Goal: Information Seeking & Learning: Learn about a topic

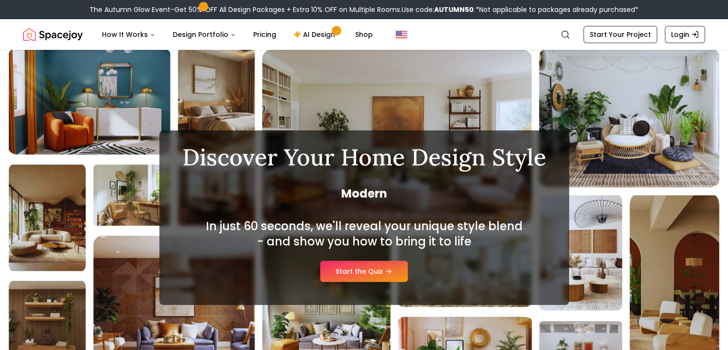
click at [372, 263] on link "Start the Quiz" at bounding box center [364, 271] width 88 height 21
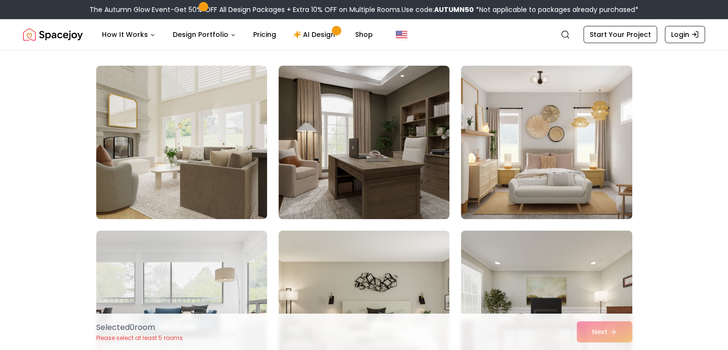
scroll to position [63, 0]
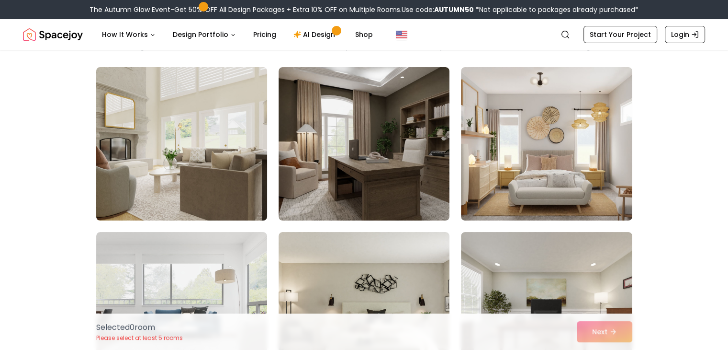
click at [210, 196] on img at bounding box center [182, 143] width 180 height 161
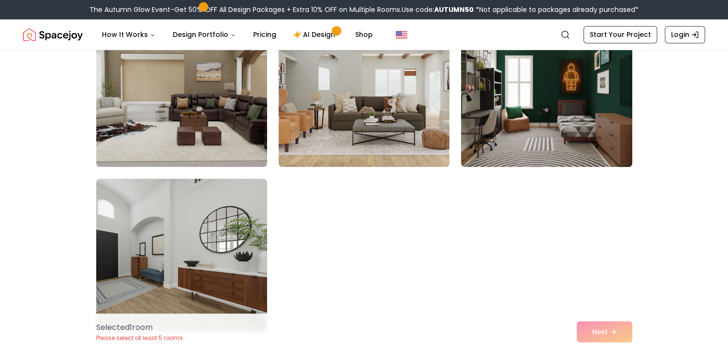
scroll to position [5387, 0]
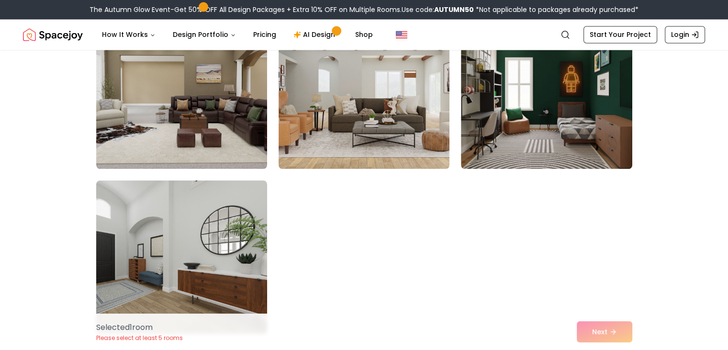
click at [197, 242] on img at bounding box center [182, 256] width 180 height 161
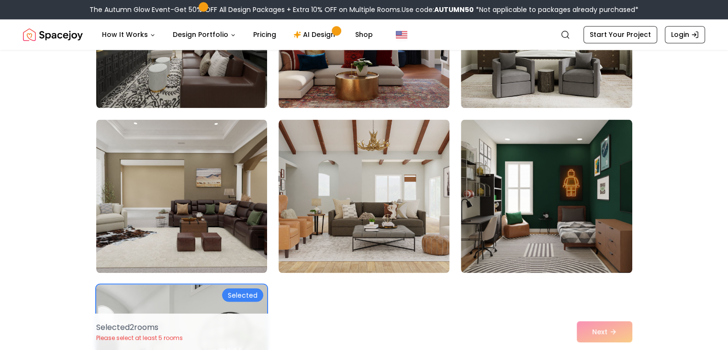
scroll to position [5282, 0]
click at [329, 218] on img at bounding box center [364, 196] width 171 height 153
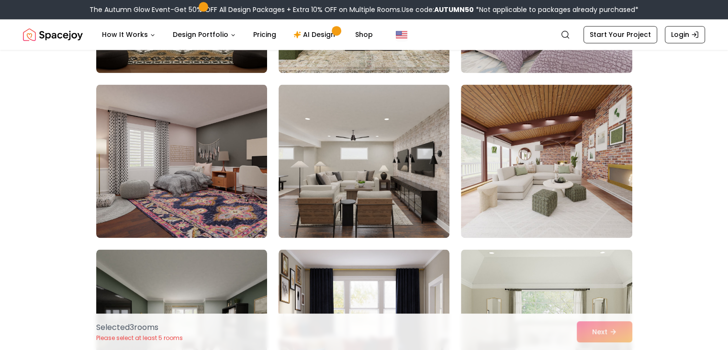
scroll to position [4987, 0]
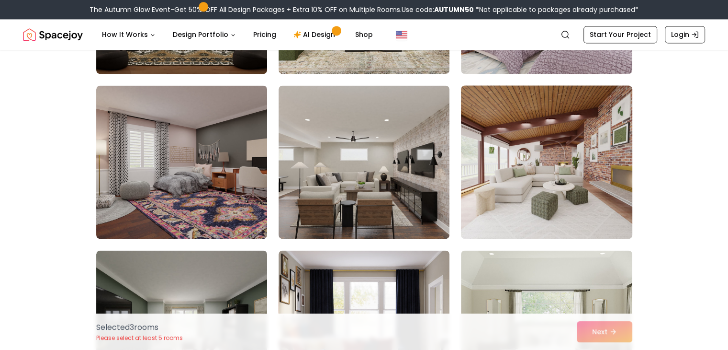
click at [533, 196] on img at bounding box center [547, 161] width 180 height 161
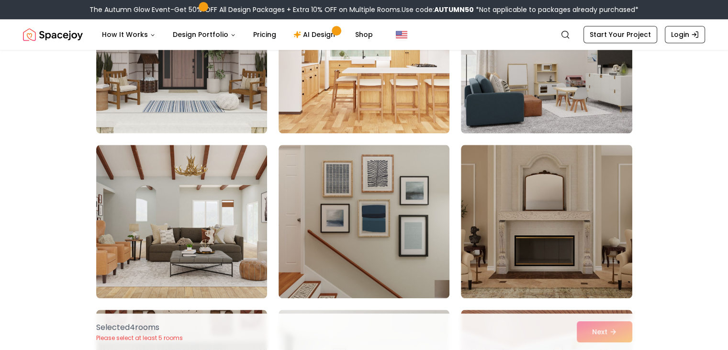
scroll to position [4599, 0]
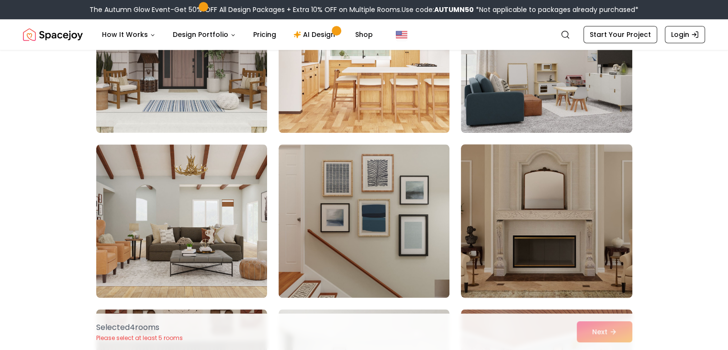
click at [537, 212] on img at bounding box center [547, 220] width 180 height 161
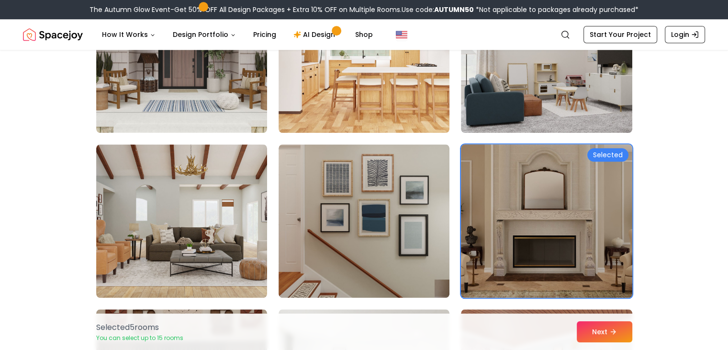
scroll to position [4597, 0]
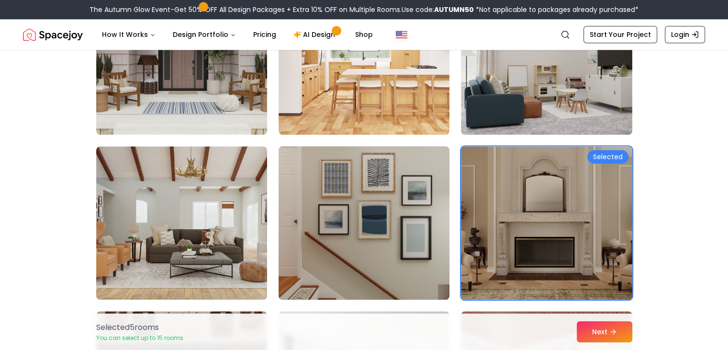
click at [397, 222] on img at bounding box center [364, 222] width 180 height 161
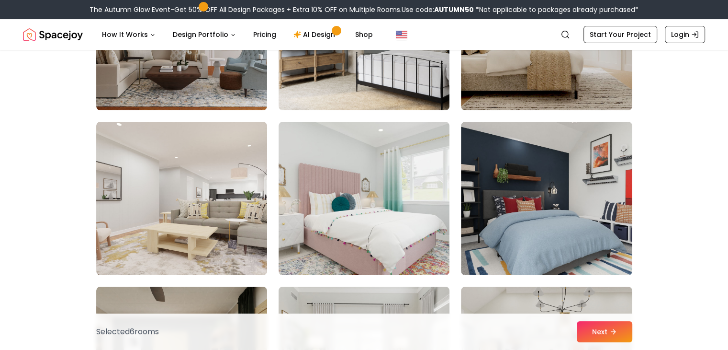
scroll to position [3797, 0]
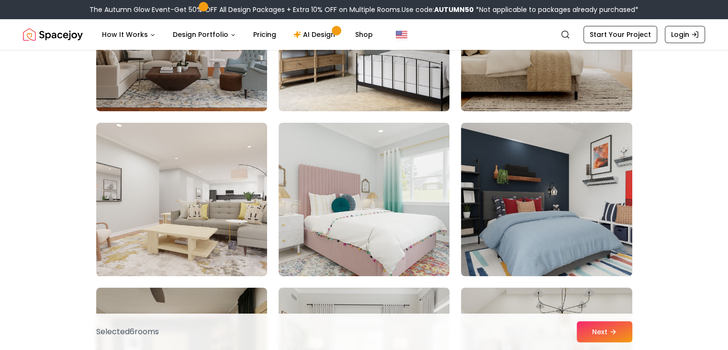
click at [413, 215] on img at bounding box center [364, 199] width 171 height 153
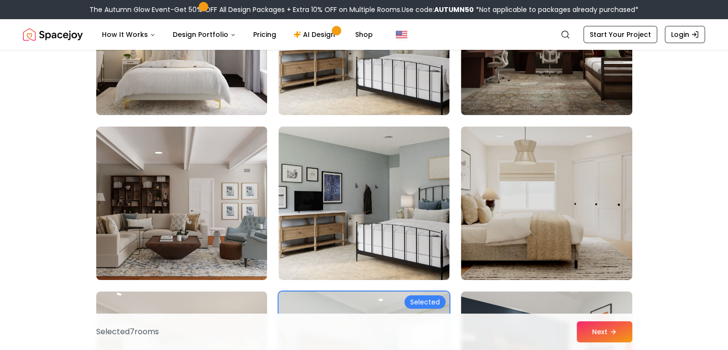
scroll to position [3624, 0]
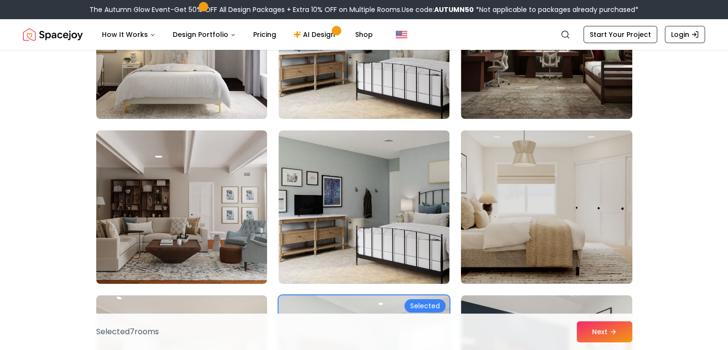
click at [508, 203] on img at bounding box center [547, 206] width 180 height 161
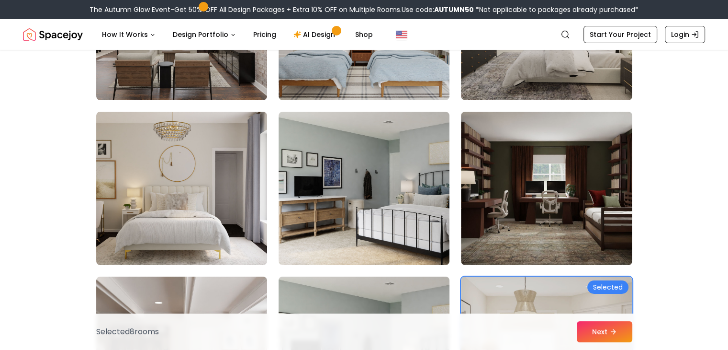
scroll to position [3478, 0]
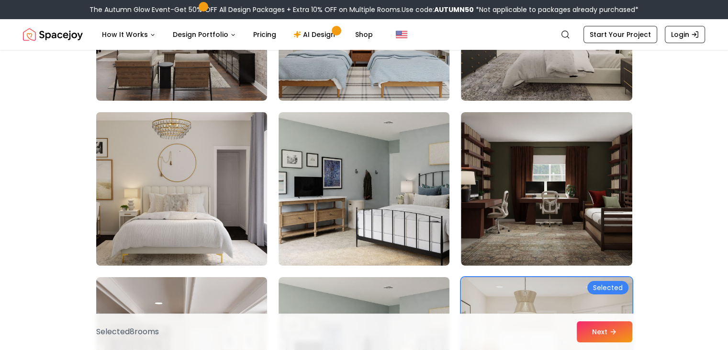
click at [208, 190] on img at bounding box center [182, 188] width 180 height 161
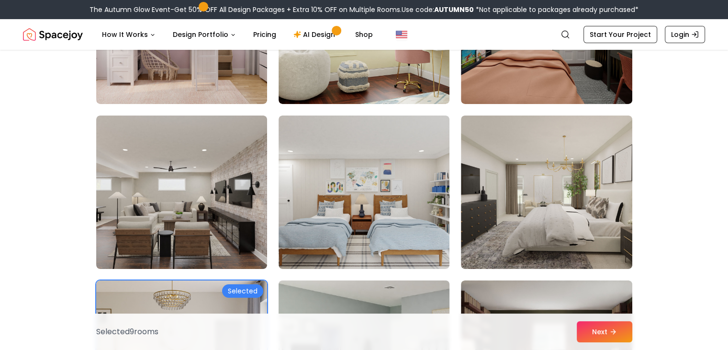
scroll to position [3309, 0]
click at [346, 197] on img at bounding box center [364, 192] width 171 height 153
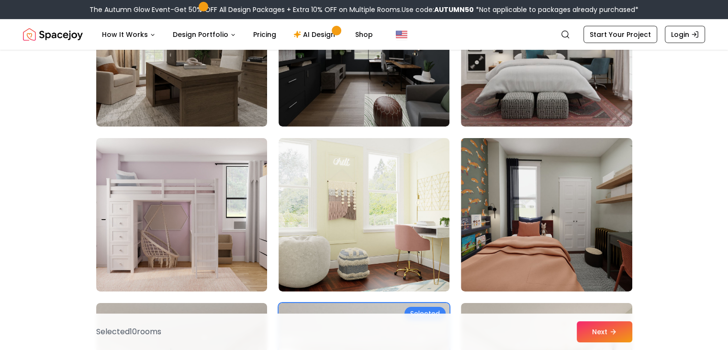
scroll to position [3121, 0]
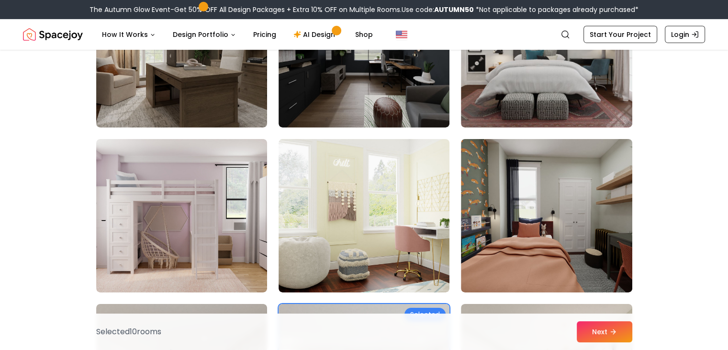
click at [346, 197] on img at bounding box center [364, 215] width 171 height 153
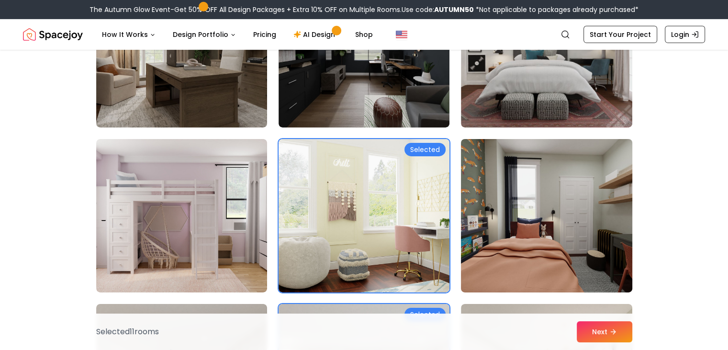
click at [495, 231] on img at bounding box center [547, 215] width 180 height 161
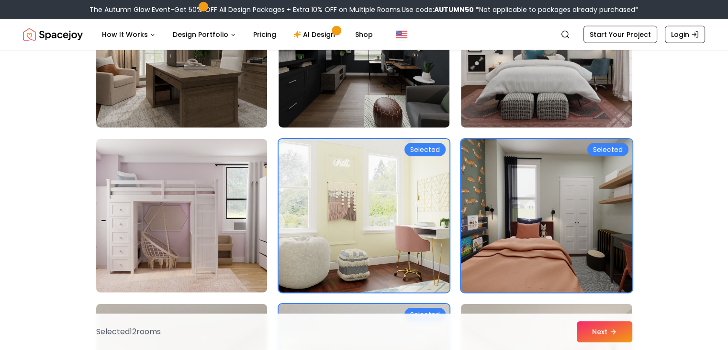
click at [495, 231] on img at bounding box center [547, 215] width 180 height 161
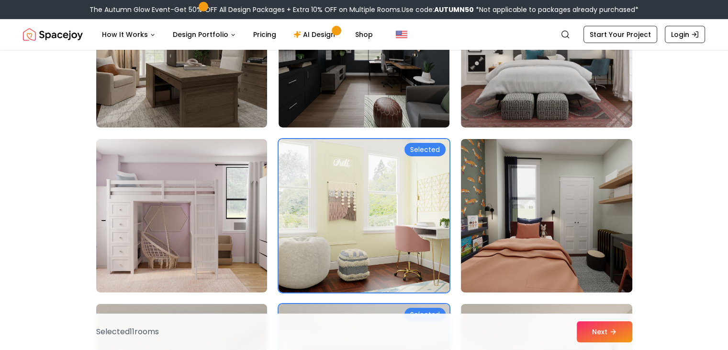
click at [495, 231] on img at bounding box center [547, 215] width 180 height 161
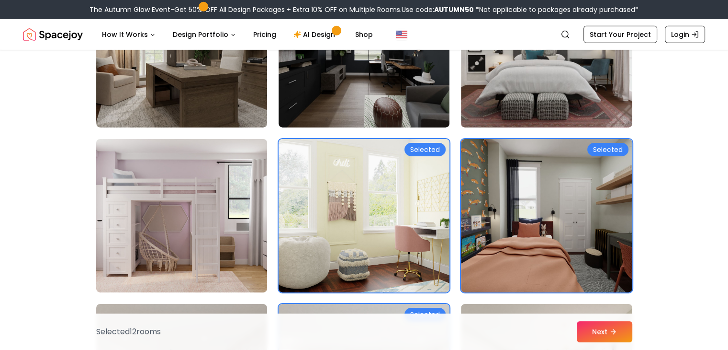
click at [224, 224] on img at bounding box center [182, 215] width 180 height 161
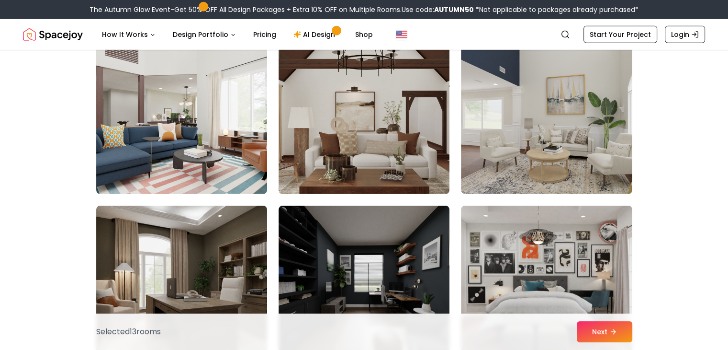
scroll to position [2887, 0]
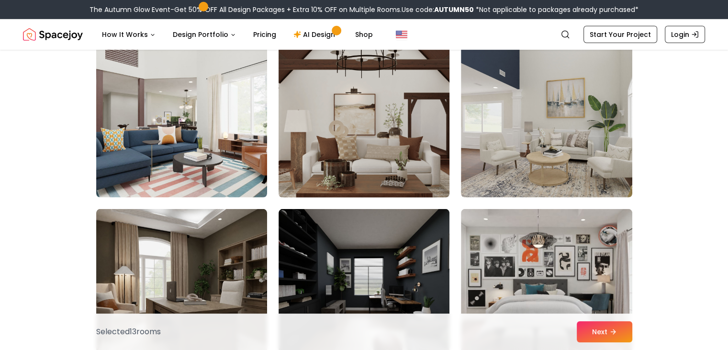
click at [363, 146] on img at bounding box center [364, 120] width 180 height 161
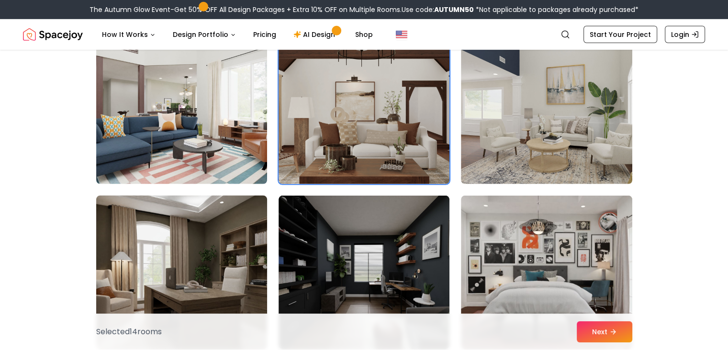
scroll to position [2801, 0]
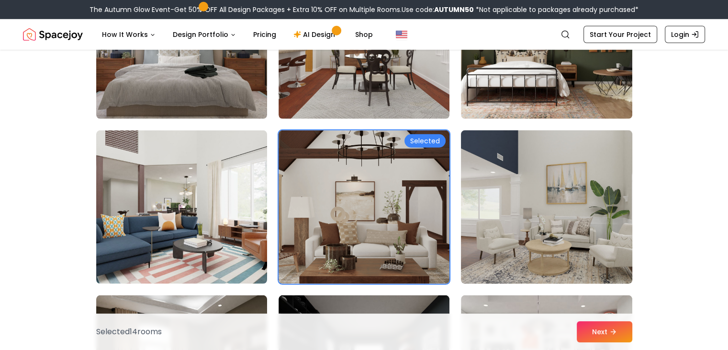
click at [511, 251] on img at bounding box center [547, 206] width 180 height 161
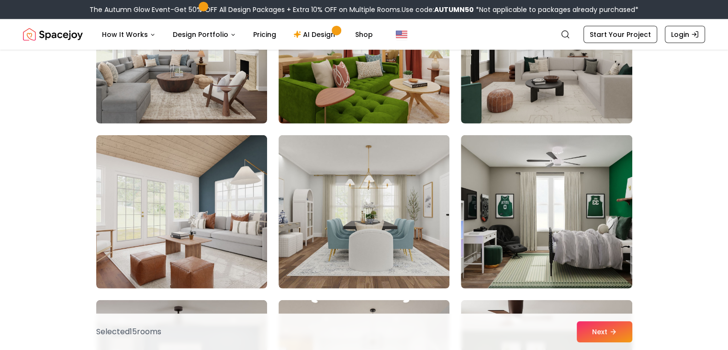
scroll to position [2465, 0]
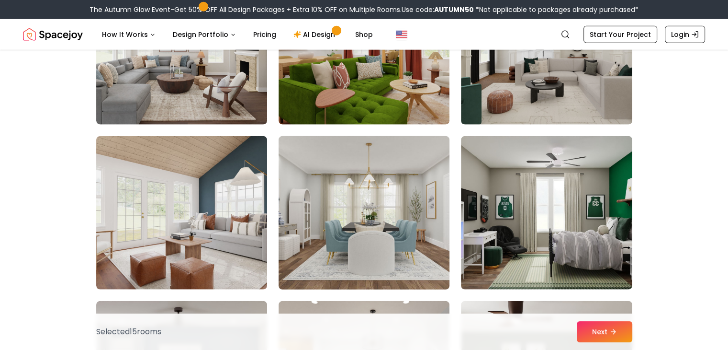
click at [345, 264] on img at bounding box center [364, 212] width 180 height 161
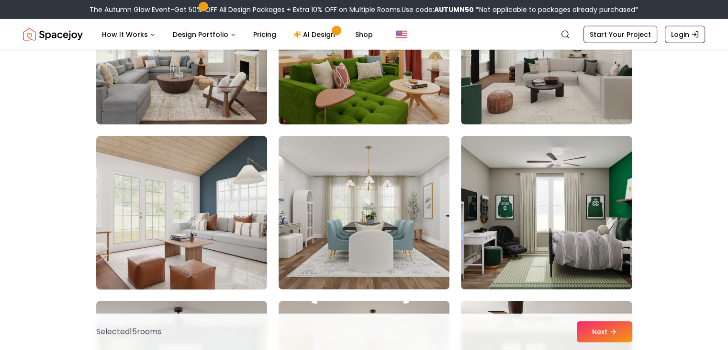
click at [201, 219] on img at bounding box center [182, 212] width 180 height 161
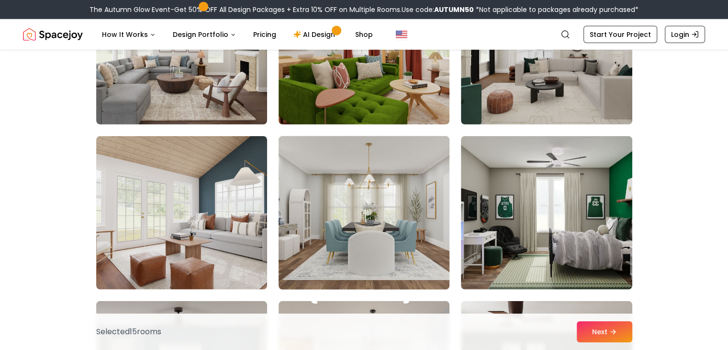
click at [303, 194] on img at bounding box center [364, 212] width 180 height 161
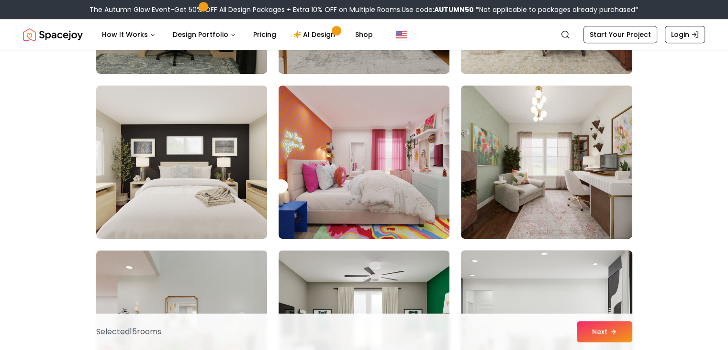
scroll to position [4193, 0]
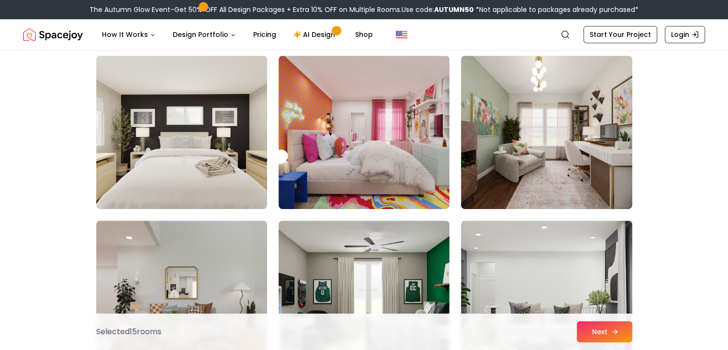
click at [605, 331] on button "Next" at bounding box center [605, 331] width 56 height 21
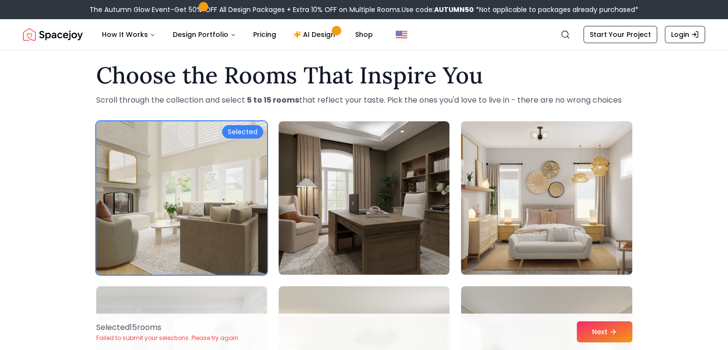
scroll to position [0, 0]
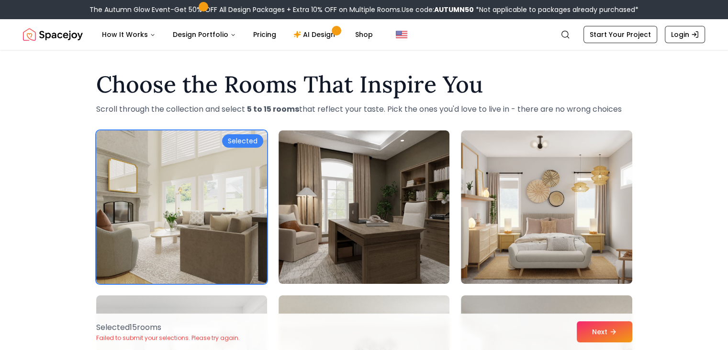
click at [605, 319] on div "Selected 15 room s Failed to submit your selections. Please try again. Next" at bounding box center [365, 331] width 552 height 36
click at [592, 336] on button "Next" at bounding box center [605, 331] width 56 height 21
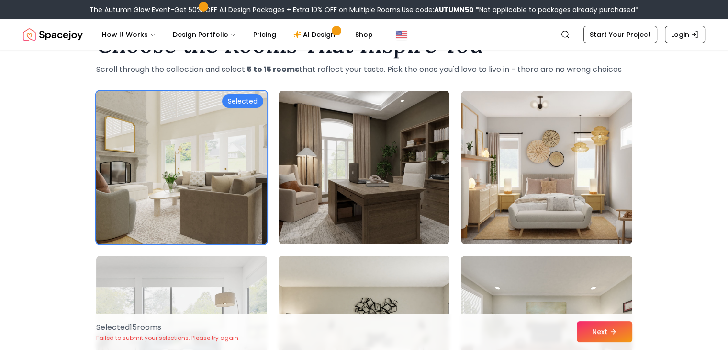
click at [250, 182] on img at bounding box center [182, 167] width 180 height 161
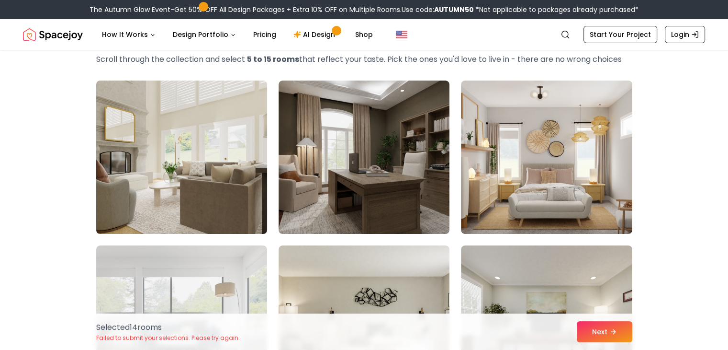
scroll to position [51, 0]
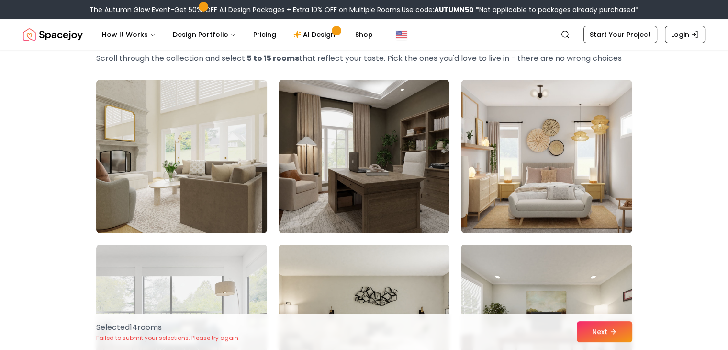
click at [235, 169] on img at bounding box center [182, 156] width 180 height 161
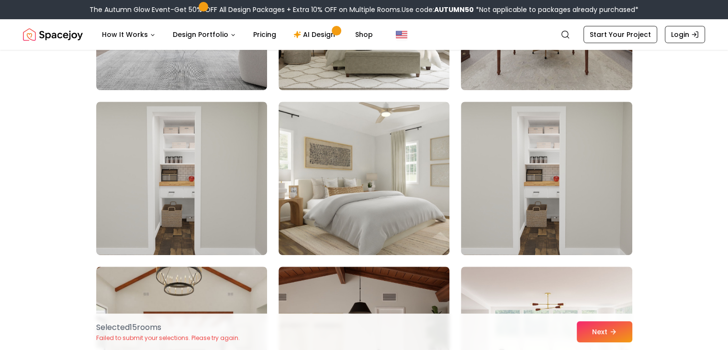
scroll to position [359, 0]
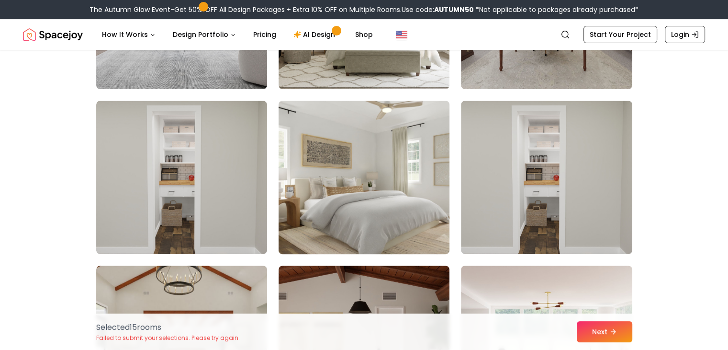
click at [401, 235] on img at bounding box center [364, 177] width 180 height 161
click at [434, 238] on img at bounding box center [364, 177] width 180 height 161
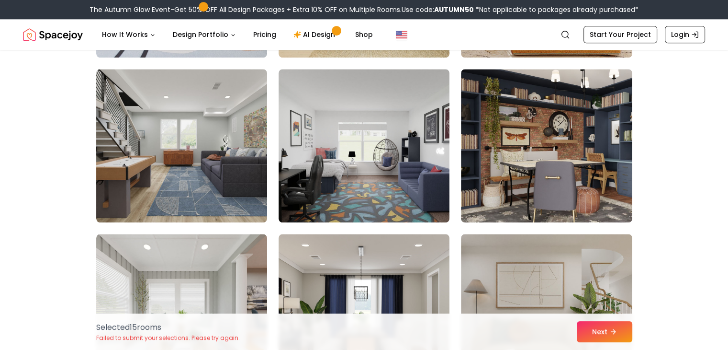
scroll to position [1050, 0]
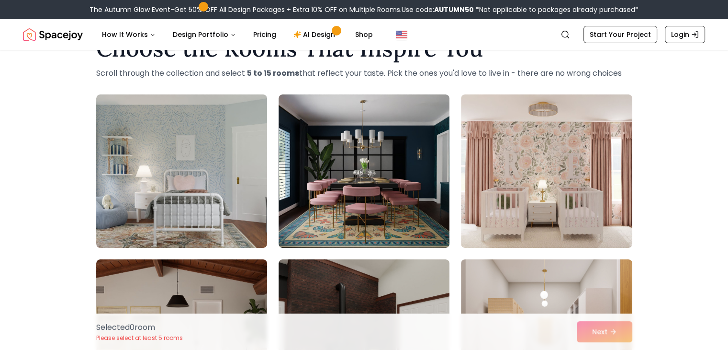
scroll to position [35, 0]
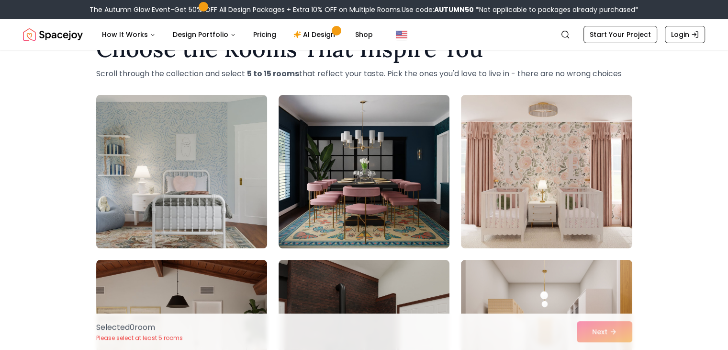
click at [216, 191] on img at bounding box center [182, 171] width 180 height 161
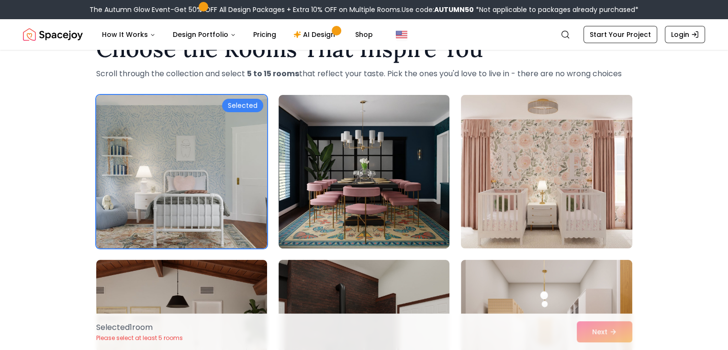
click at [492, 225] on img at bounding box center [547, 171] width 180 height 161
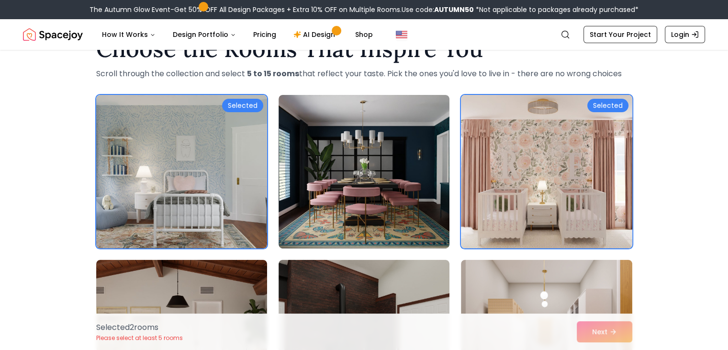
click at [492, 225] on img at bounding box center [547, 171] width 180 height 161
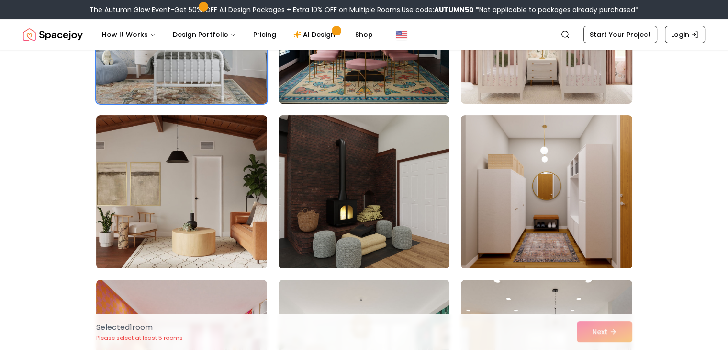
scroll to position [182, 0]
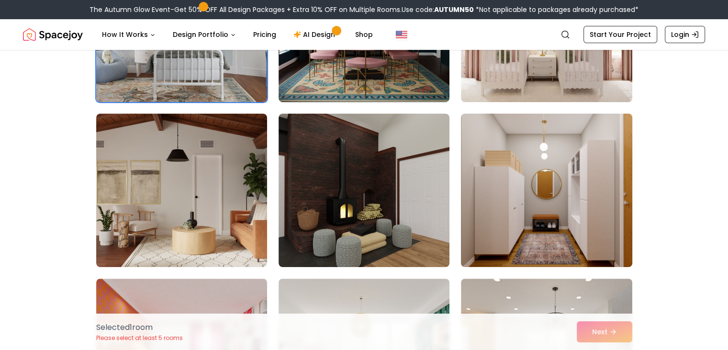
click at [535, 227] on img at bounding box center [547, 190] width 180 height 161
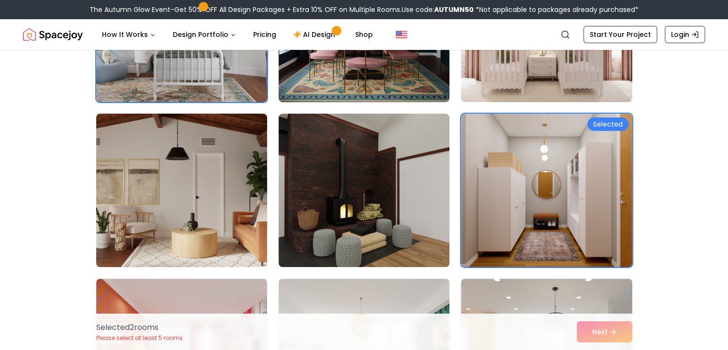
click at [262, 217] on img at bounding box center [182, 190] width 180 height 161
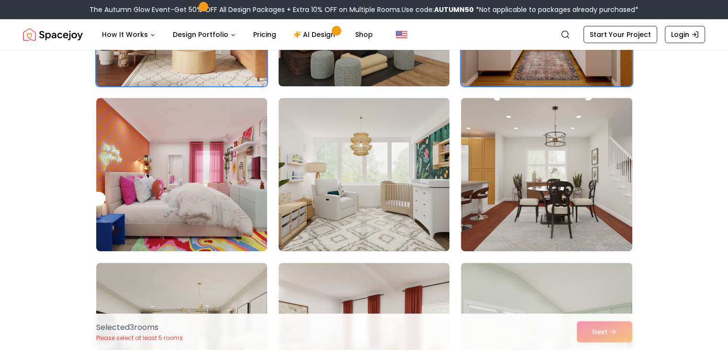
scroll to position [362, 0]
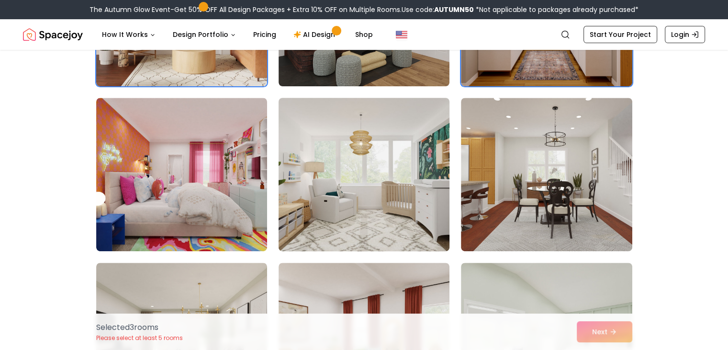
click at [362, 232] on img at bounding box center [364, 174] width 180 height 161
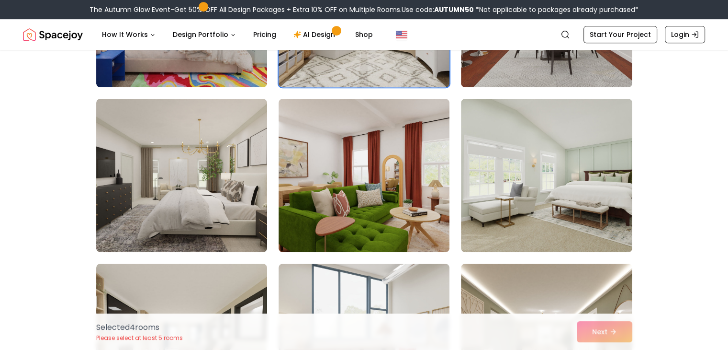
scroll to position [525, 0]
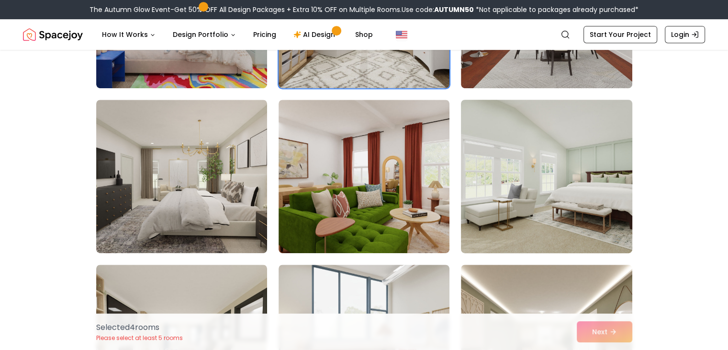
click at [515, 195] on img at bounding box center [547, 176] width 180 height 161
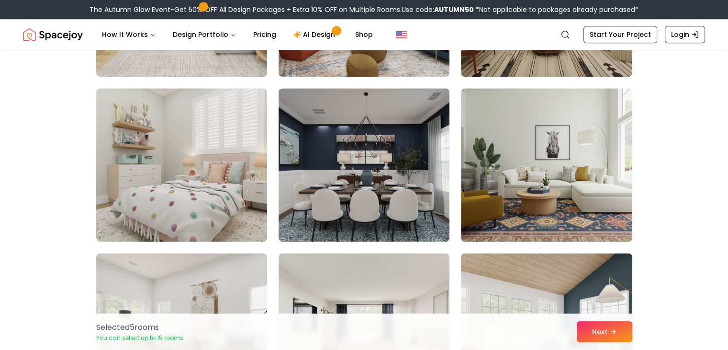
scroll to position [865, 0]
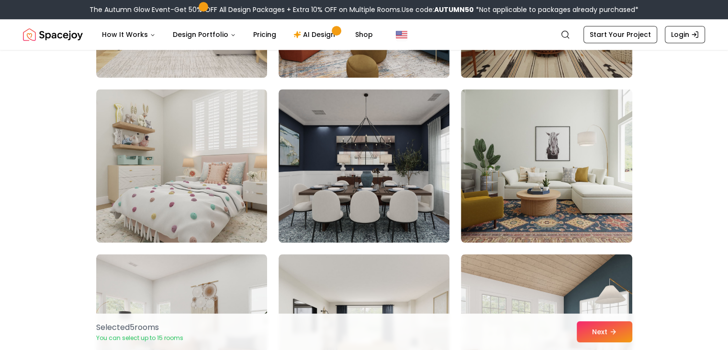
click at [515, 195] on img at bounding box center [546, 165] width 171 height 153
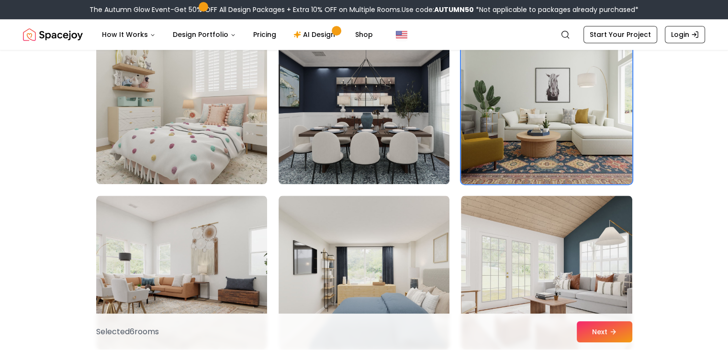
scroll to position [921, 0]
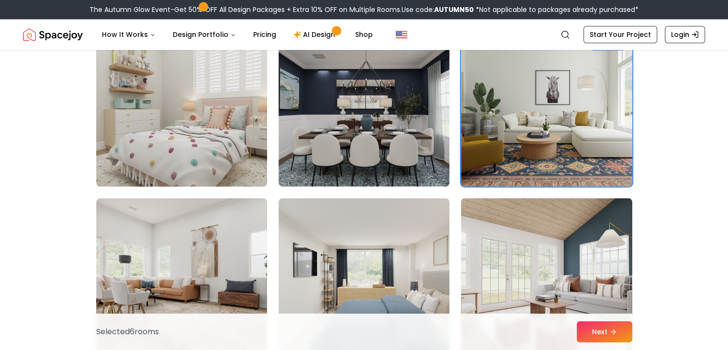
click at [224, 163] on img at bounding box center [182, 109] width 180 height 161
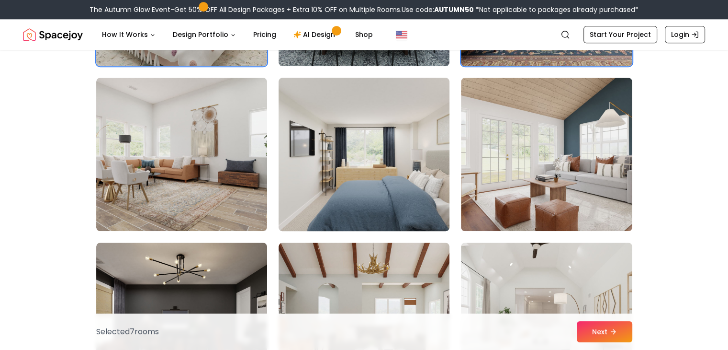
scroll to position [1042, 0]
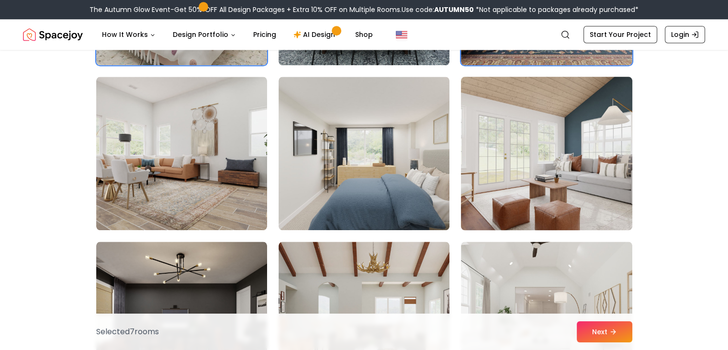
click at [524, 193] on img at bounding box center [547, 153] width 180 height 161
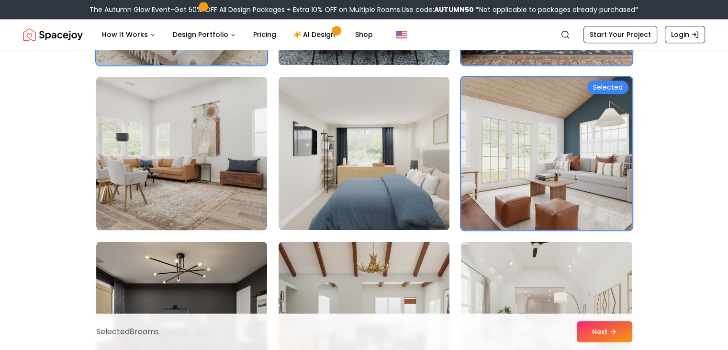
click at [243, 178] on img at bounding box center [182, 153] width 180 height 161
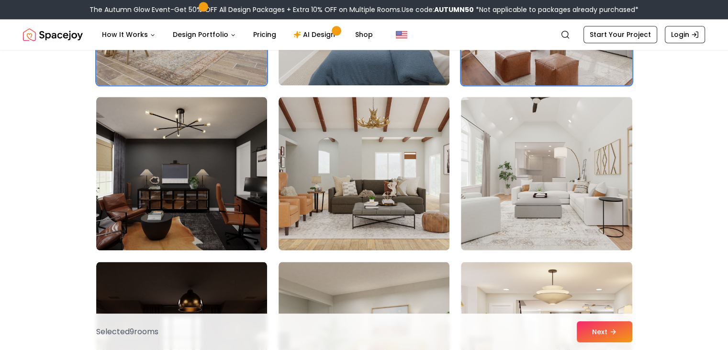
scroll to position [1186, 0]
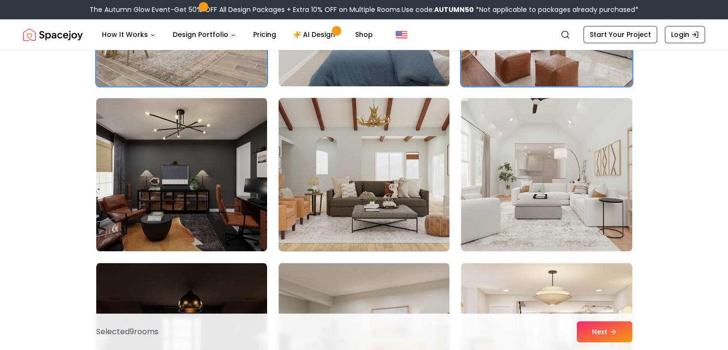
click at [391, 214] on img at bounding box center [364, 174] width 180 height 161
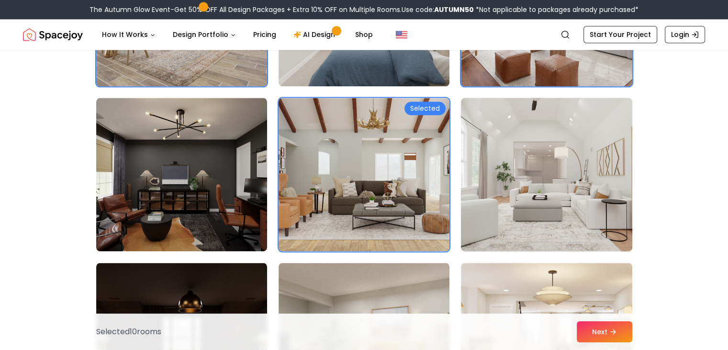
click at [527, 206] on img at bounding box center [547, 174] width 180 height 161
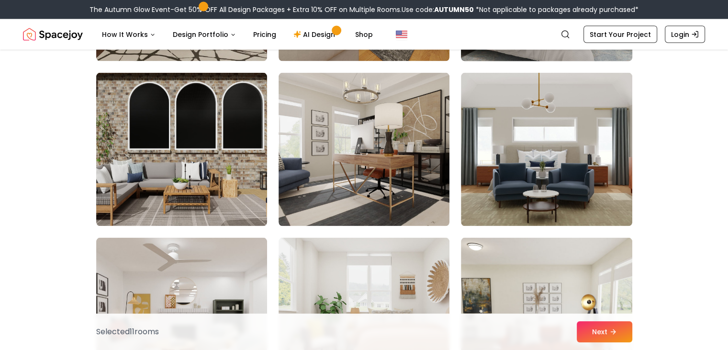
scroll to position [1871, 0]
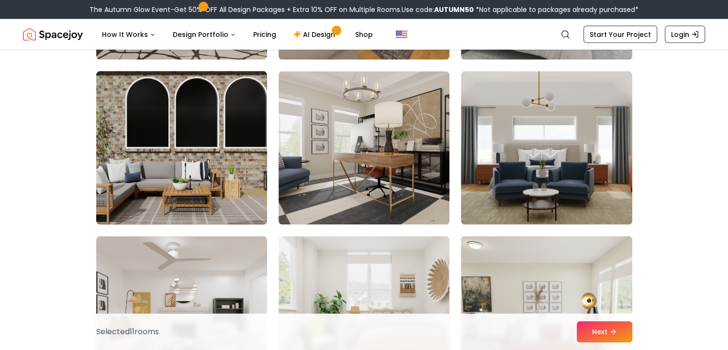
click at [200, 183] on img at bounding box center [182, 148] width 180 height 161
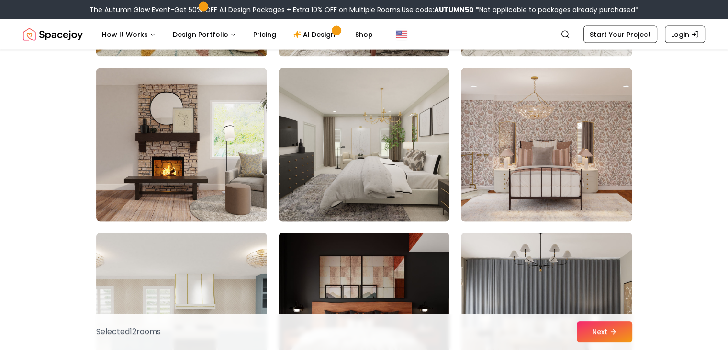
scroll to position [2203, 0]
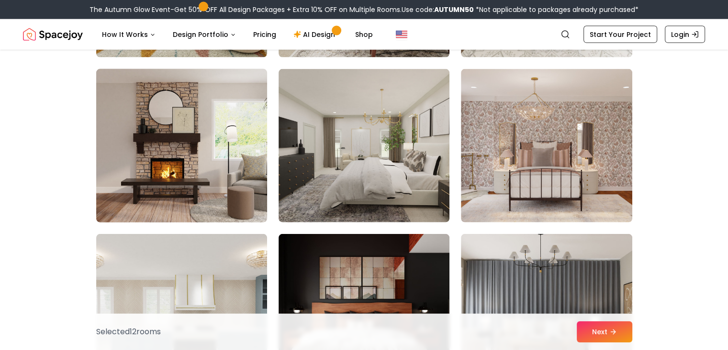
click at [190, 154] on img at bounding box center [182, 145] width 180 height 161
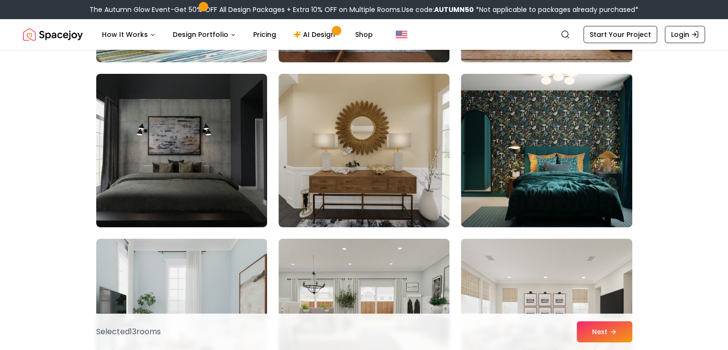
scroll to position [3352, 0]
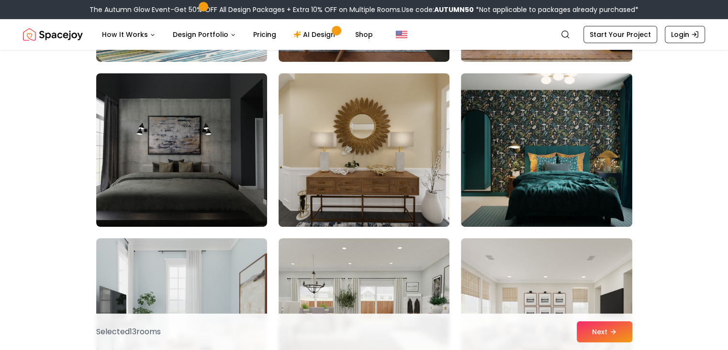
click at [335, 154] on img at bounding box center [364, 149] width 180 height 161
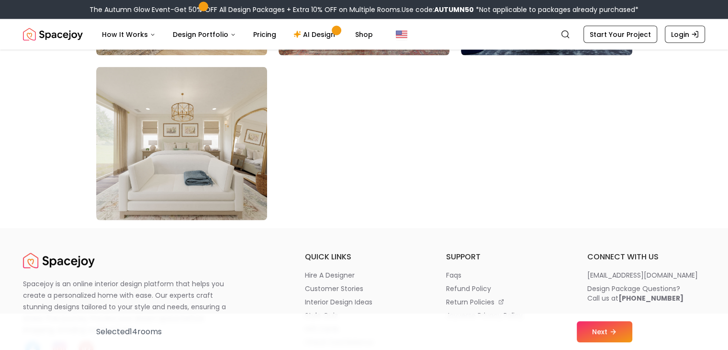
scroll to position [5530, 0]
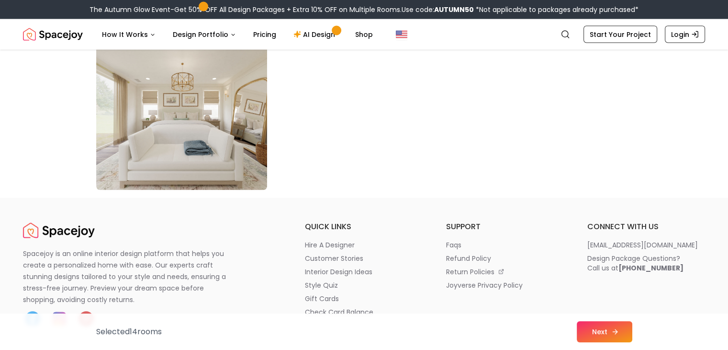
click at [598, 328] on button "Next" at bounding box center [605, 331] width 56 height 21
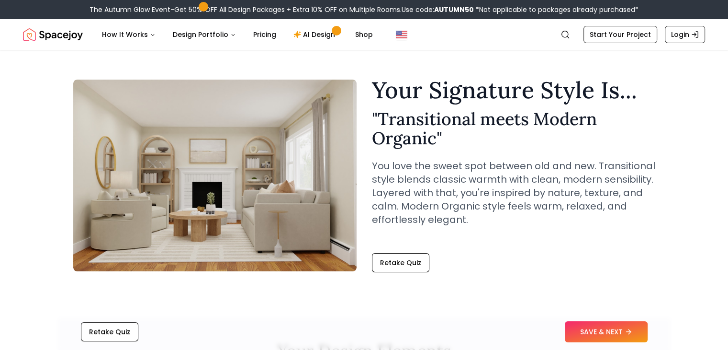
scroll to position [13, 0]
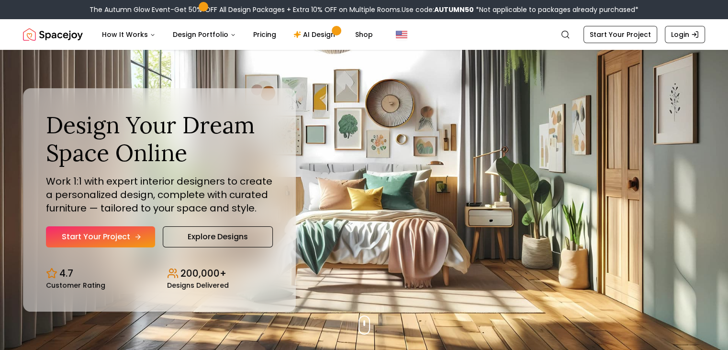
click at [130, 235] on link "Start Your Project" at bounding box center [100, 236] width 109 height 21
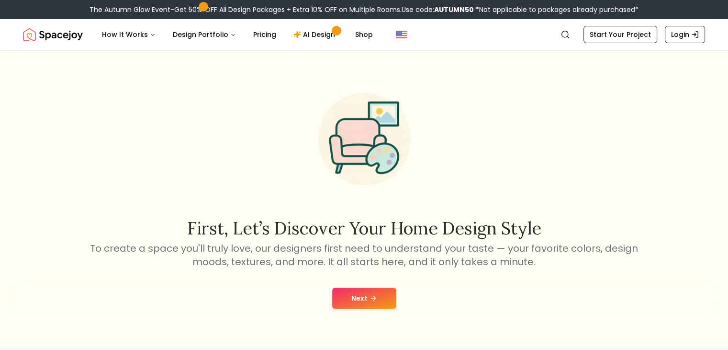
click at [355, 303] on button "Next" at bounding box center [364, 297] width 64 height 21
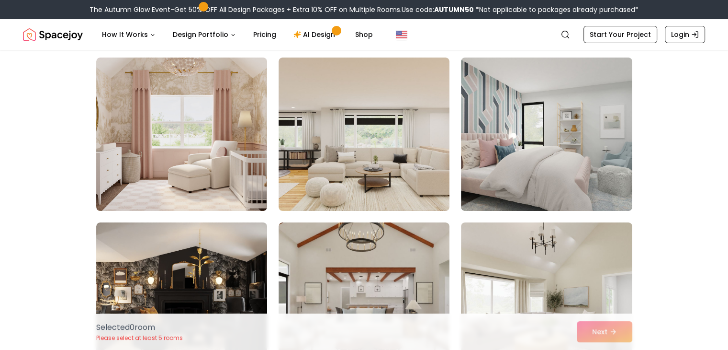
scroll to position [73, 0]
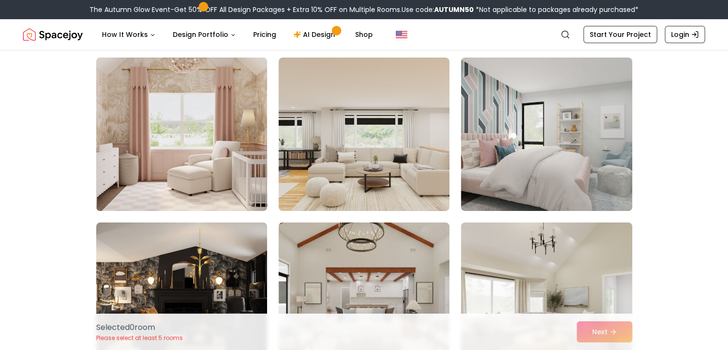
click at [243, 134] on img at bounding box center [182, 134] width 180 height 161
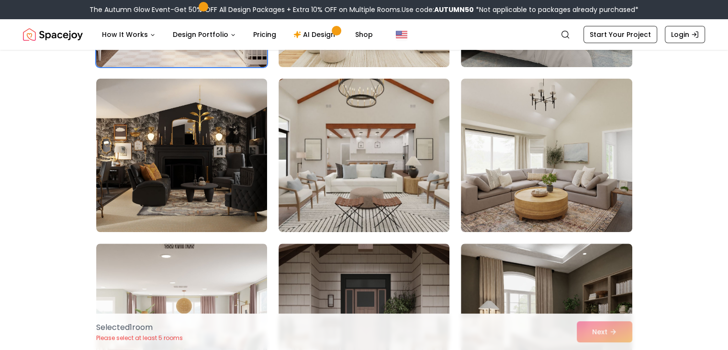
scroll to position [217, 0]
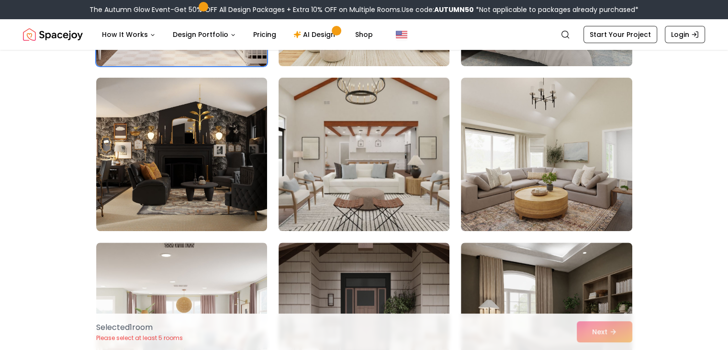
click at [322, 158] on img at bounding box center [364, 154] width 180 height 161
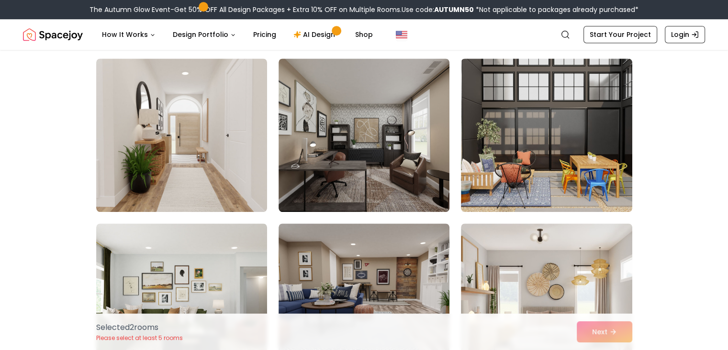
scroll to position [730, 0]
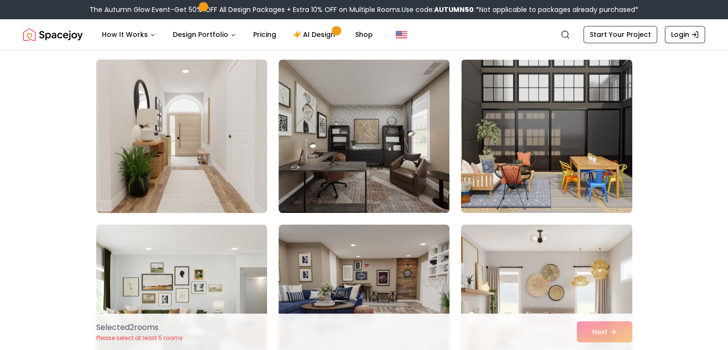
click at [176, 171] on img at bounding box center [182, 136] width 180 height 161
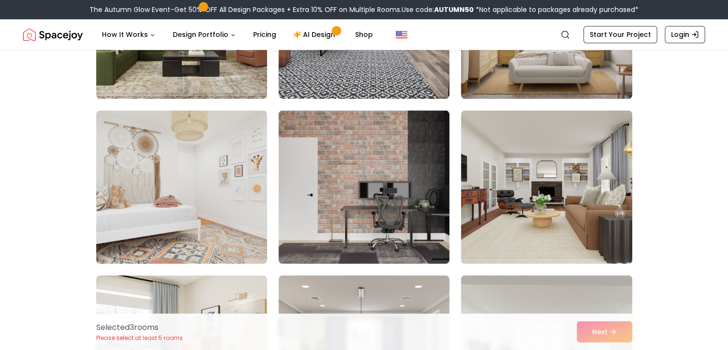
scroll to position [1009, 0]
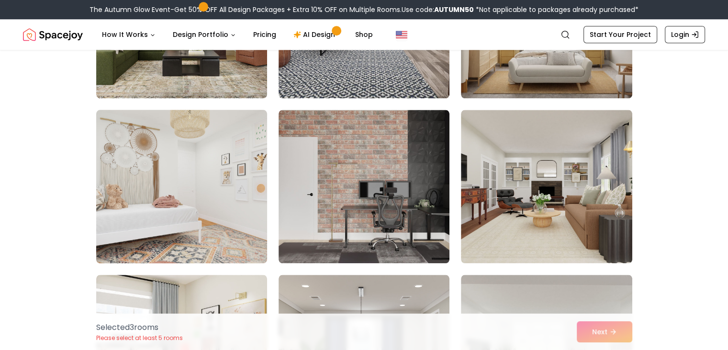
click at [222, 191] on img at bounding box center [182, 186] width 180 height 161
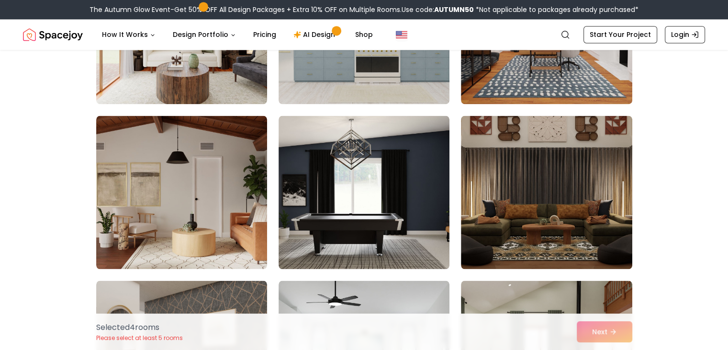
scroll to position [1499, 0]
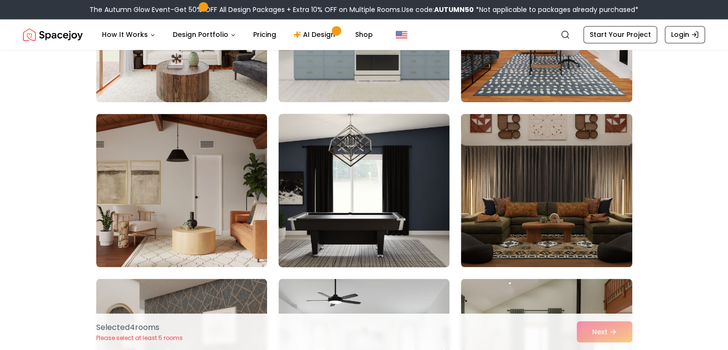
click at [323, 225] on img at bounding box center [364, 190] width 180 height 161
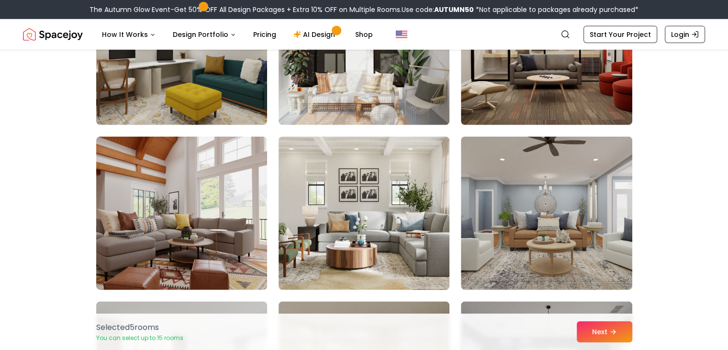
scroll to position [2246, 0]
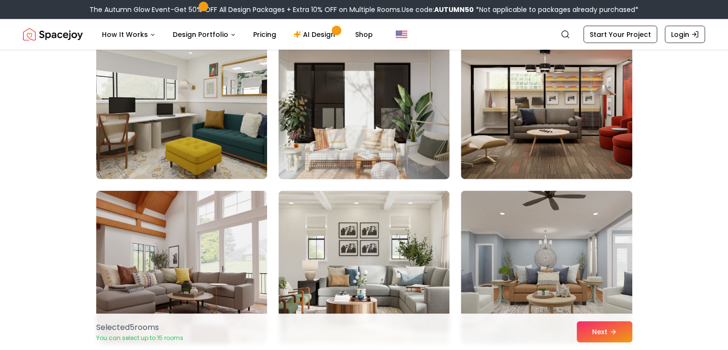
click at [343, 133] on img at bounding box center [364, 102] width 180 height 161
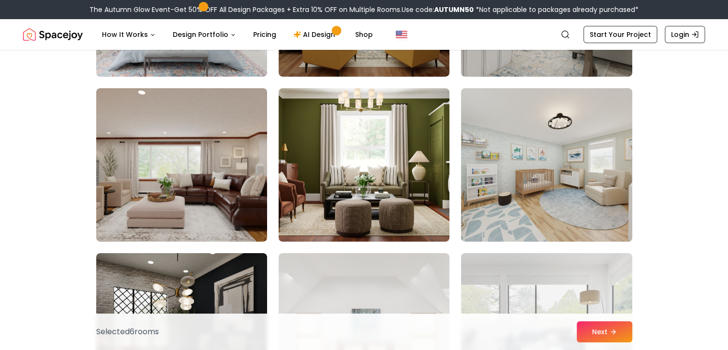
scroll to position [3338, 0]
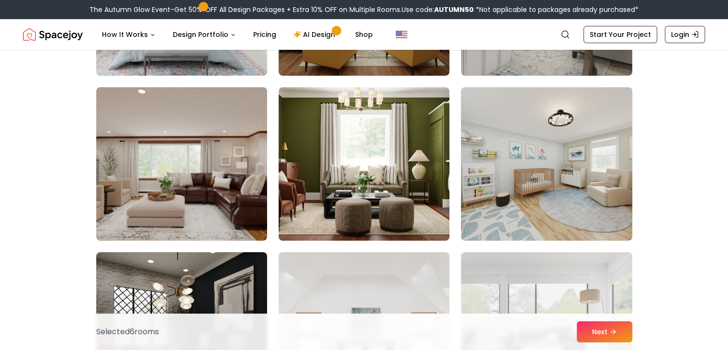
click at [522, 175] on img at bounding box center [547, 163] width 180 height 161
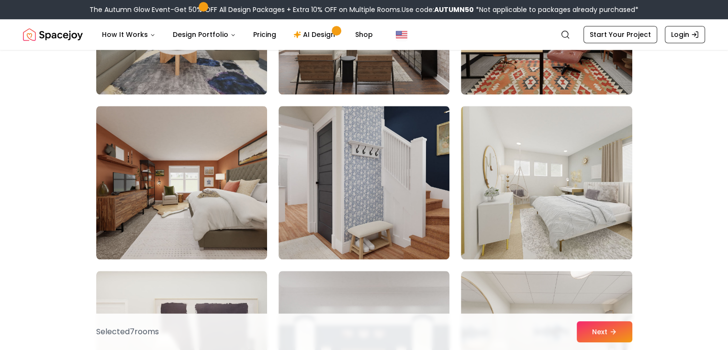
scroll to position [4473, 0]
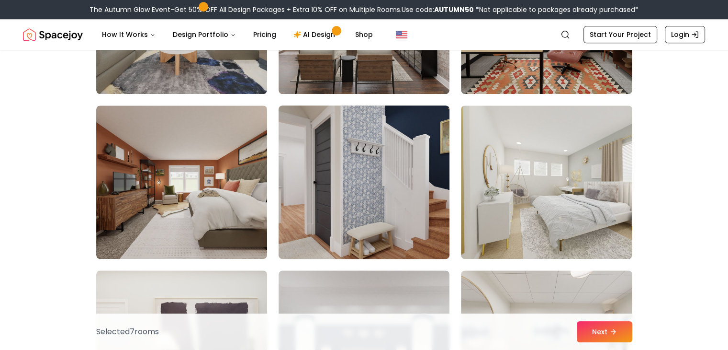
click at [362, 244] on img at bounding box center [364, 182] width 180 height 161
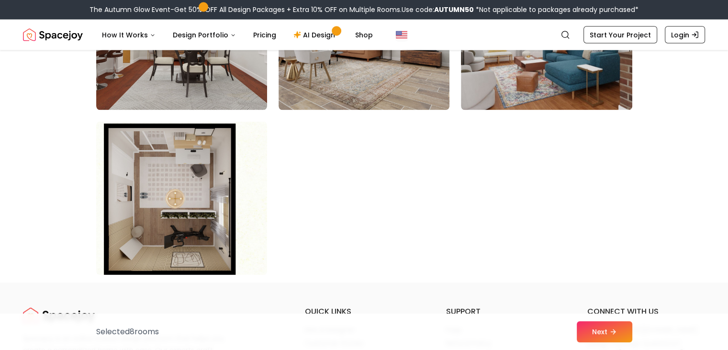
scroll to position [5446, 0]
click at [601, 323] on button "Next" at bounding box center [605, 331] width 56 height 21
